Goal: Transaction & Acquisition: Purchase product/service

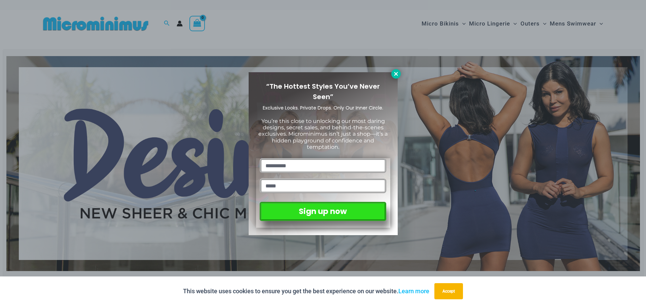
click at [394, 72] on icon at bounding box center [396, 74] width 6 height 6
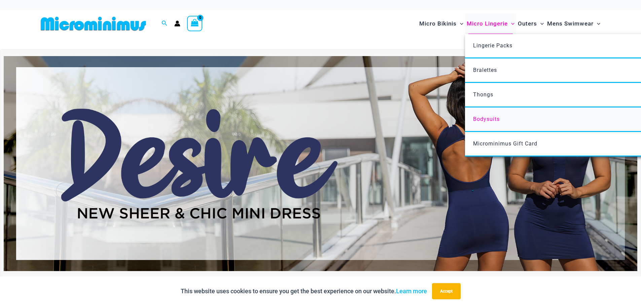
click at [489, 119] on span "Bodysuits" at bounding box center [486, 119] width 27 height 6
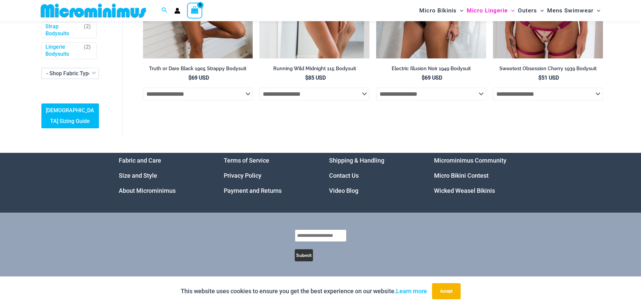
scroll to position [67, 0]
